Goal: Information Seeking & Learning: Learn about a topic

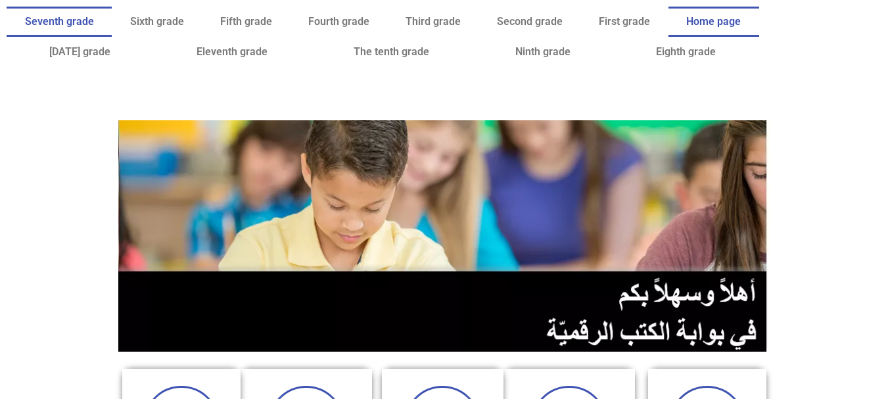
click at [94, 24] on font "Seventh grade" at bounding box center [59, 21] width 69 height 12
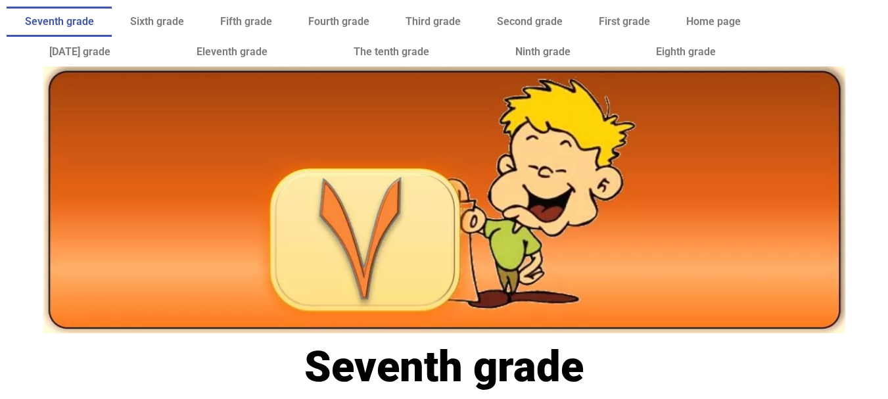
scroll to position [264, 0]
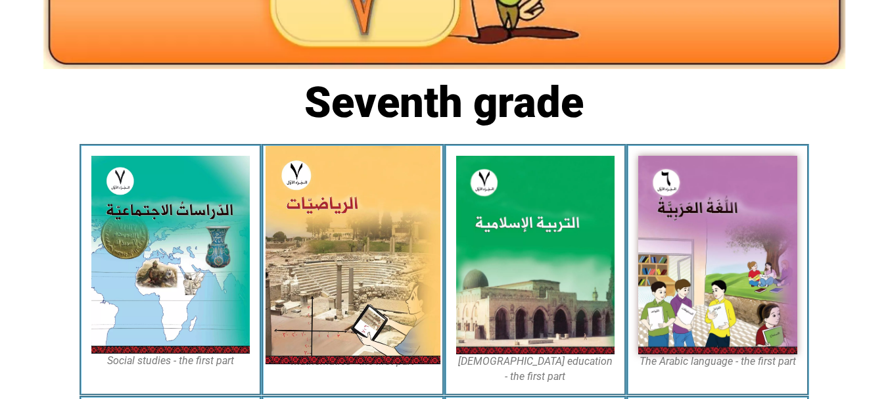
click at [398, 247] on img at bounding box center [353, 255] width 175 height 218
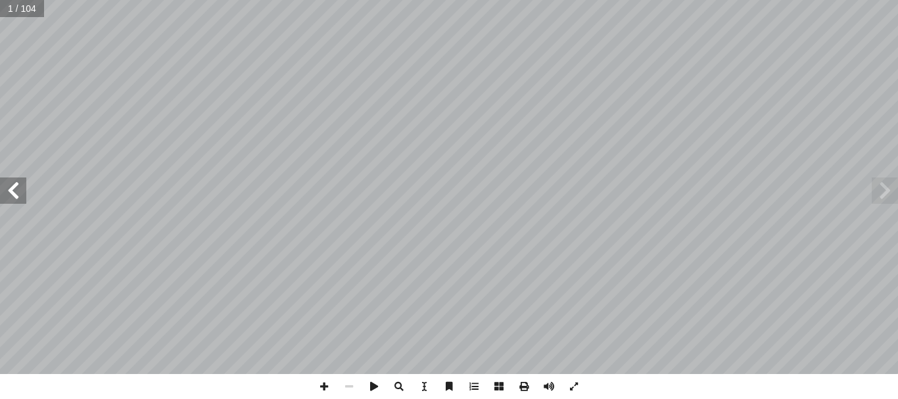
click at [16, 201] on span at bounding box center [13, 190] width 26 height 26
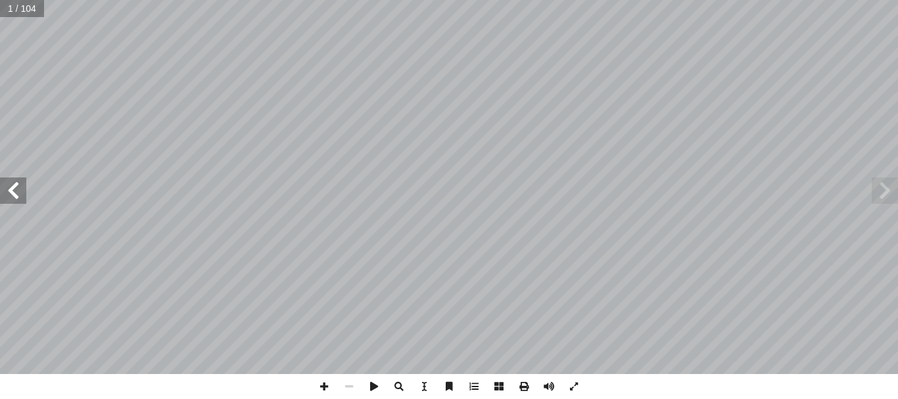
click at [16, 201] on span at bounding box center [13, 190] width 26 height 26
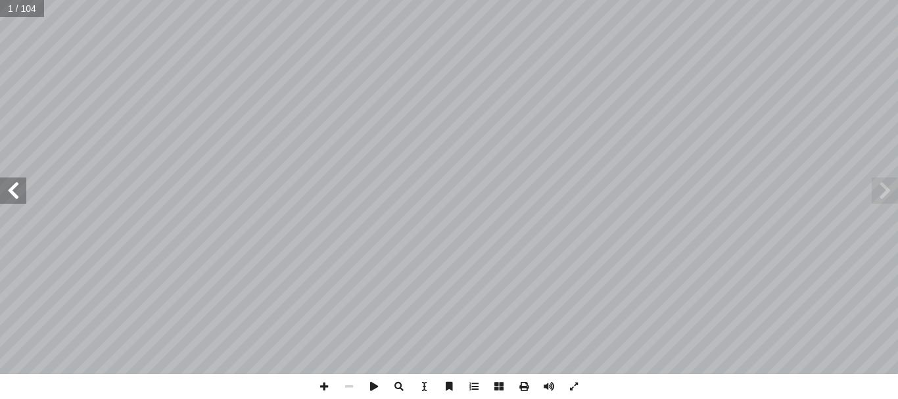
click at [16, 201] on span at bounding box center [13, 190] width 26 height 26
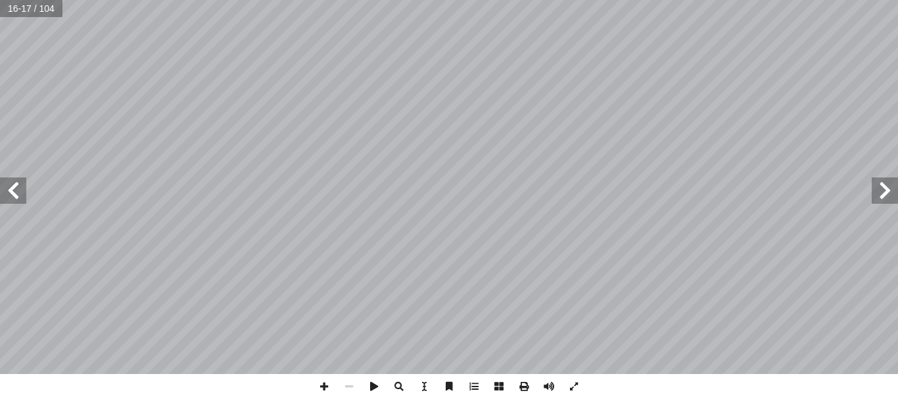
click at [16, 201] on span at bounding box center [13, 190] width 26 height 26
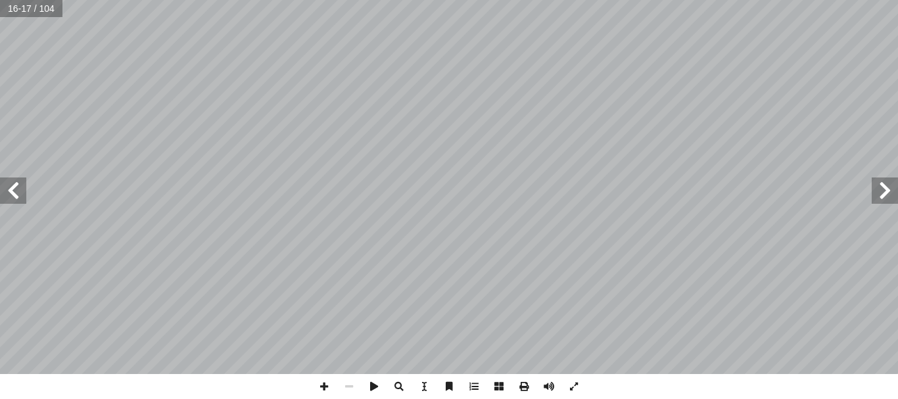
click at [16, 201] on span at bounding box center [13, 190] width 26 height 26
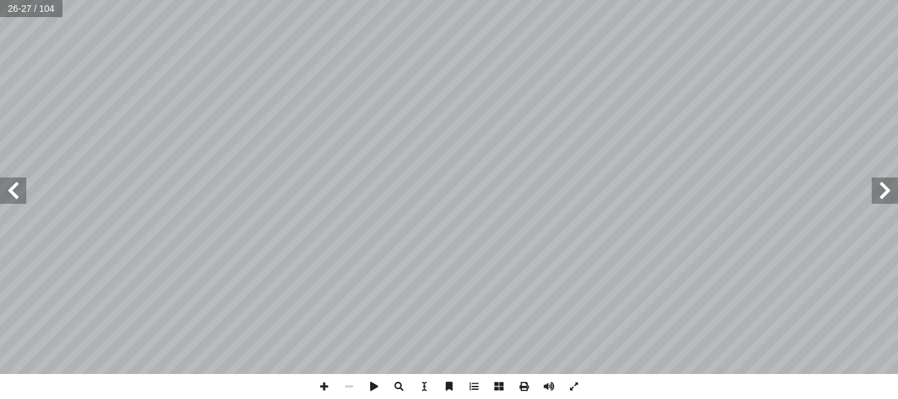
click at [16, 201] on span at bounding box center [13, 190] width 26 height 26
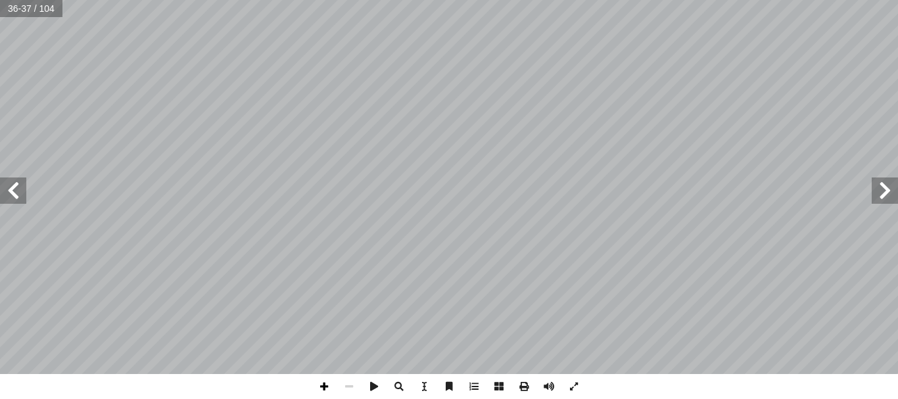
click at [323, 383] on span at bounding box center [324, 386] width 25 height 25
